Goal: Navigation & Orientation: Find specific page/section

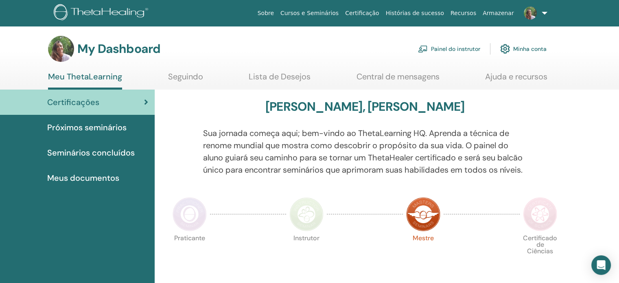
click at [544, 12] on link at bounding box center [534, 13] width 33 height 26
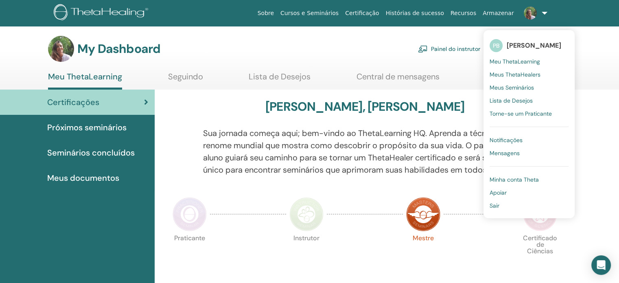
click at [510, 153] on span "Mensagens" at bounding box center [505, 152] width 30 height 7
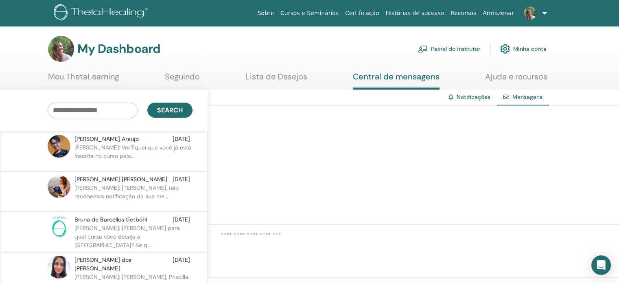
click at [463, 50] on link "Painel do instrutor" at bounding box center [449, 49] width 62 height 18
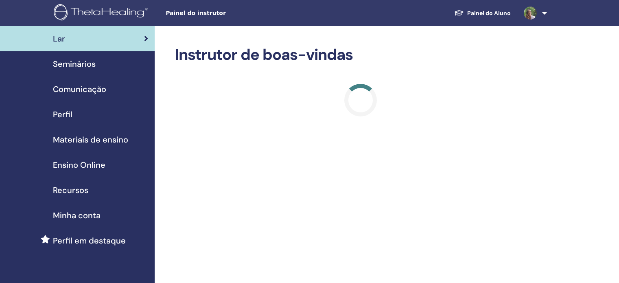
click at [88, 65] on span "Seminários" at bounding box center [74, 64] width 43 height 12
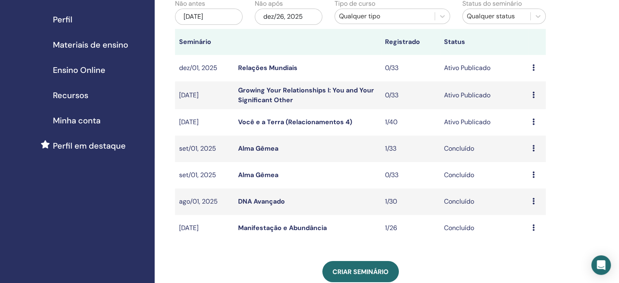
scroll to position [102, 0]
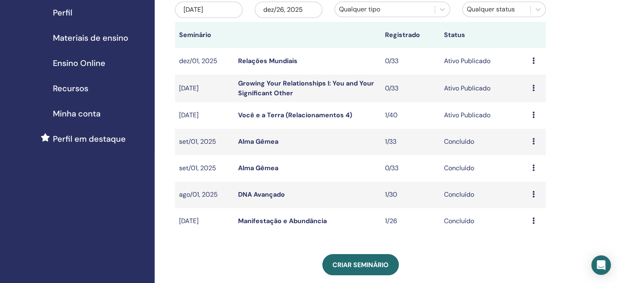
click at [533, 140] on icon at bounding box center [534, 141] width 2 height 7
click at [598, 116] on div "Meus Seminários Você pode personalizar o filtro para explorar os próximos semin…" at bounding box center [387, 204] width 465 height 560
